Goal: Information Seeking & Learning: Compare options

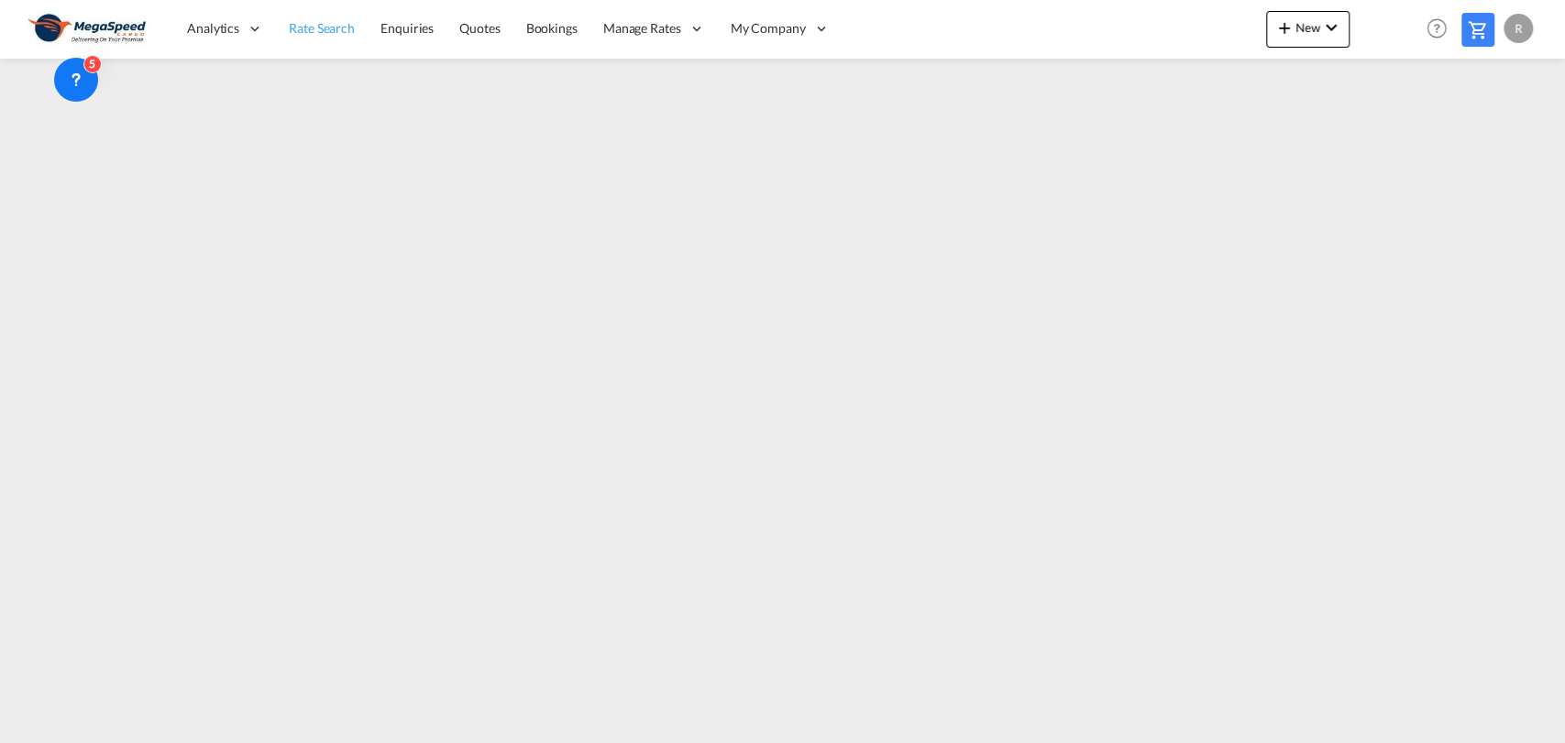
click at [325, 45] on link "Rate Search" at bounding box center [322, 29] width 92 height 60
click at [325, 45] on link "Rate Search" at bounding box center [322, 29] width 93 height 60
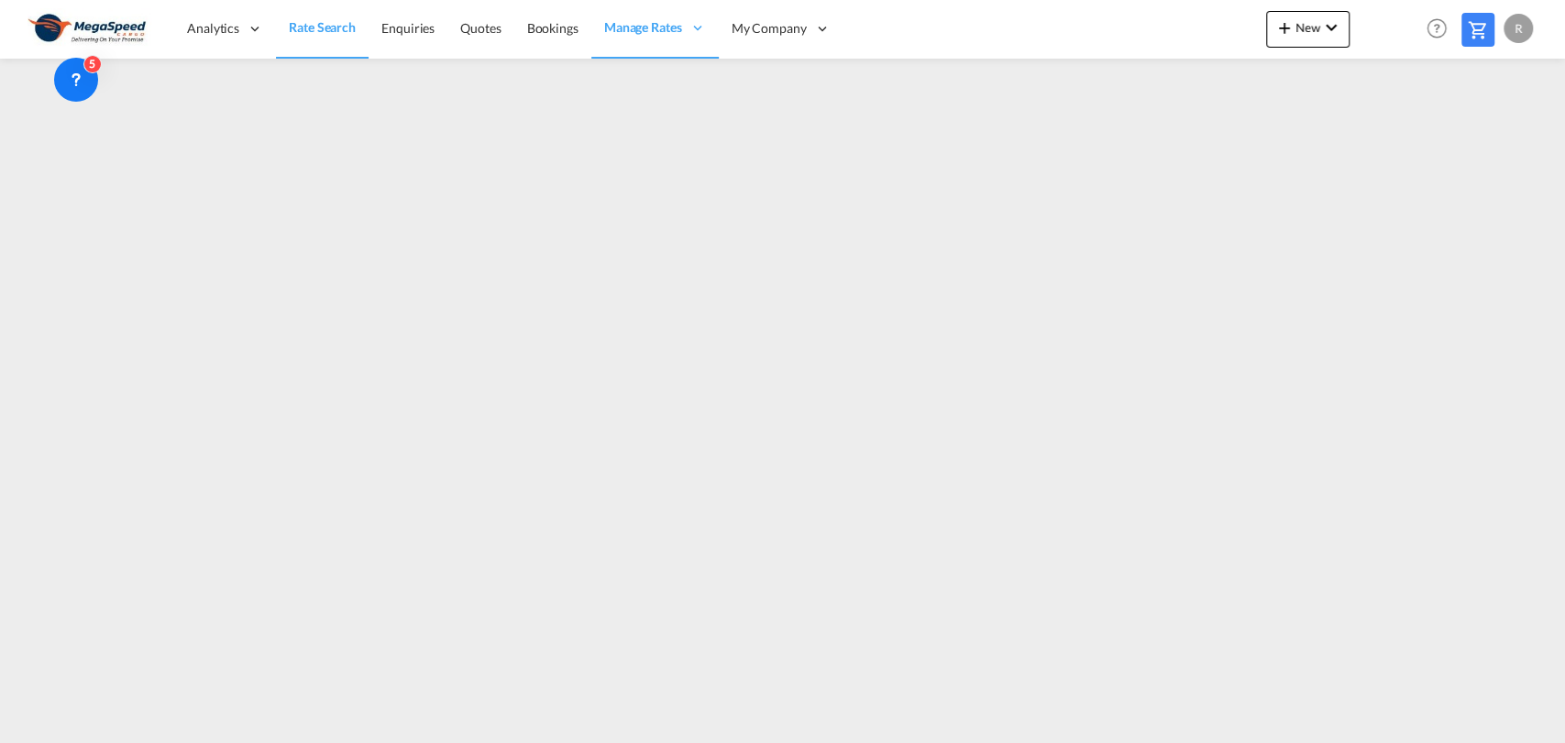
click at [325, 45] on link "Rate Search" at bounding box center [322, 29] width 93 height 60
